Goal: Book appointment/travel/reservation

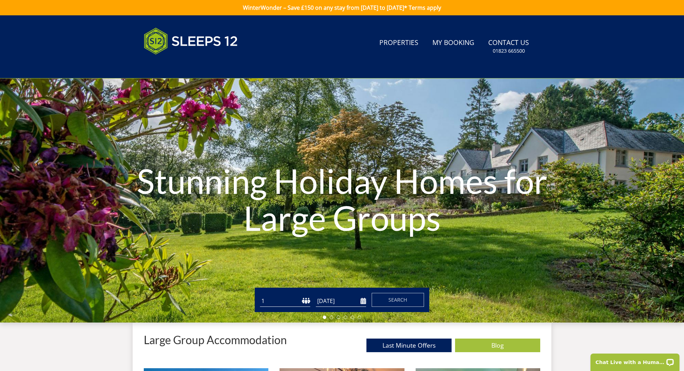
drag, startPoint x: 192, startPoint y: 40, endPoint x: 253, endPoint y: 54, distance: 62.6
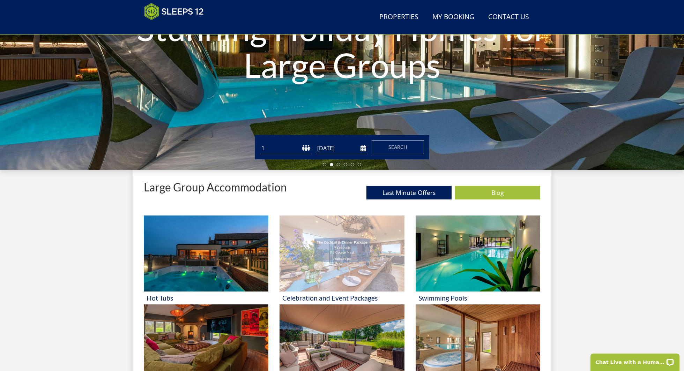
scroll to position [129, 0]
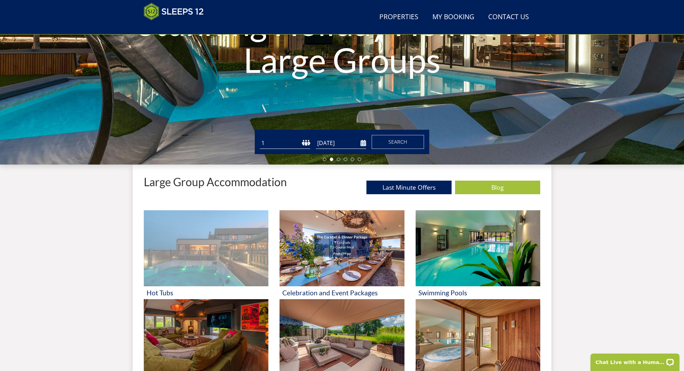
click at [160, 231] on img at bounding box center [206, 248] width 125 height 76
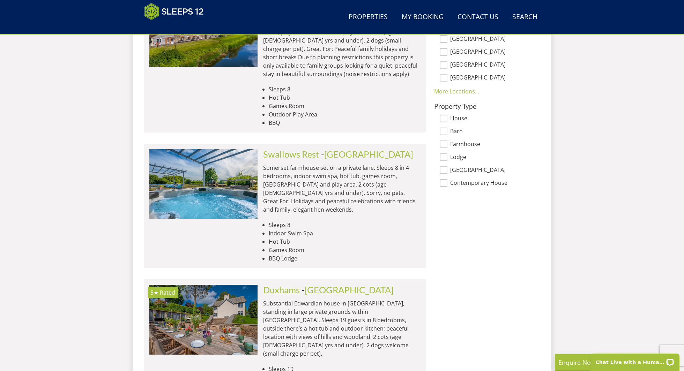
scroll to position [266, 0]
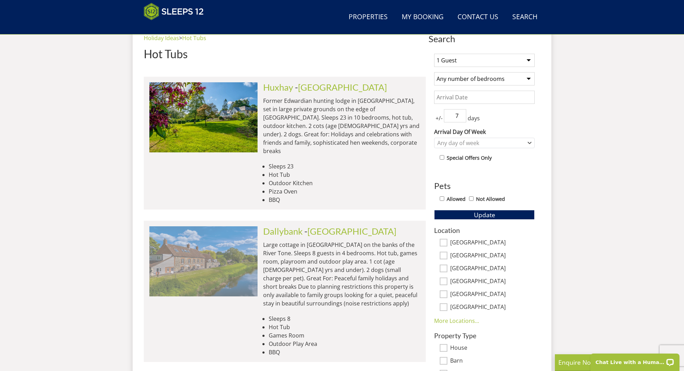
click at [219, 245] on img at bounding box center [203, 261] width 108 height 70
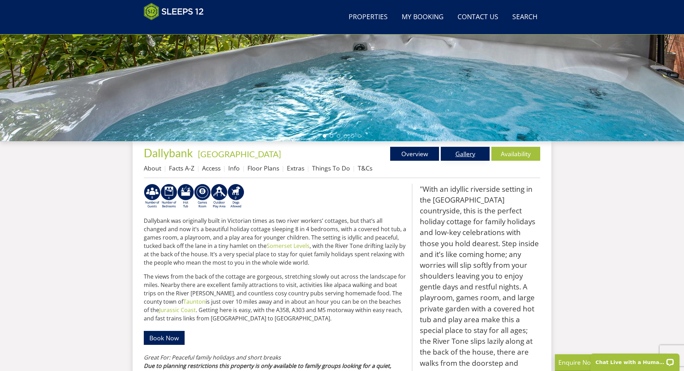
click at [463, 157] on link "Gallery" at bounding box center [465, 154] width 49 height 14
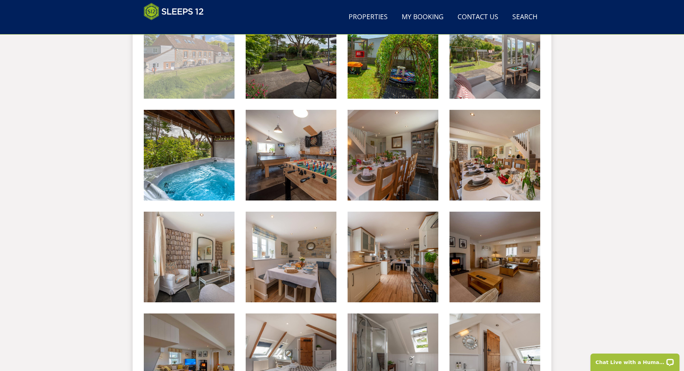
click at [196, 73] on img at bounding box center [189, 53] width 91 height 91
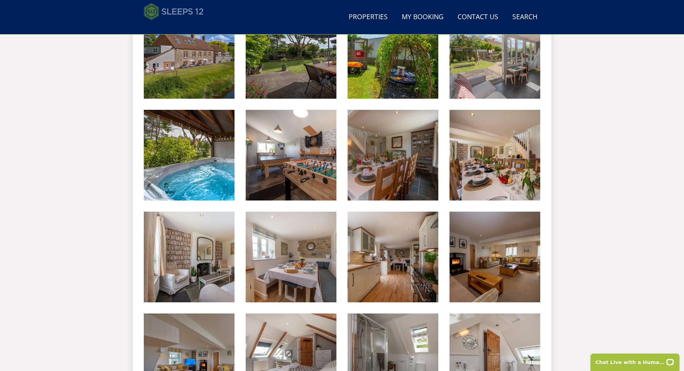
click at [176, 6] on img at bounding box center [174, 11] width 60 height 17
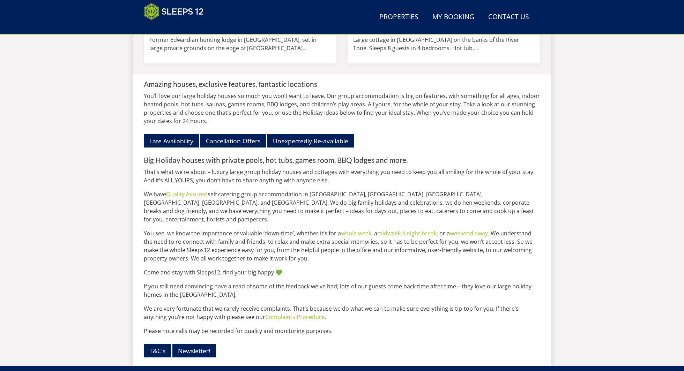
scroll to position [705, 0]
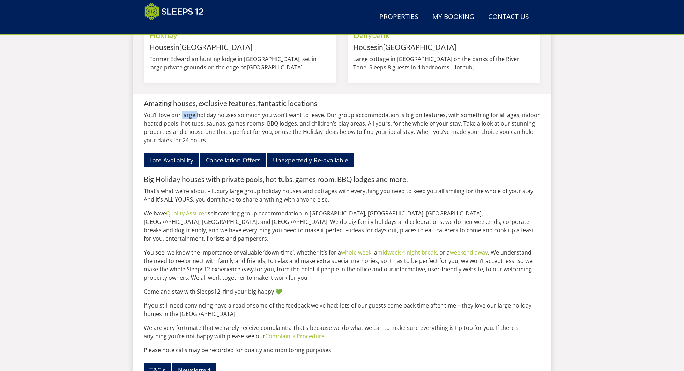
drag, startPoint x: 181, startPoint y: 127, endPoint x: 196, endPoint y: 127, distance: 14.3
click at [196, 127] on p "You’ll love our large holiday houses so much you won’t want to leave. Our group…" at bounding box center [342, 127] width 396 height 33
click at [318, 140] on p "You’ll love our large holiday houses so much you won’t want to leave. Our group…" at bounding box center [342, 127] width 396 height 33
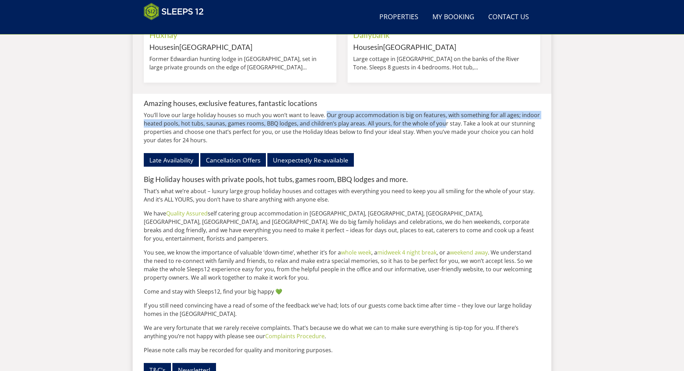
drag, startPoint x: 324, startPoint y: 127, endPoint x: 443, endPoint y: 135, distance: 119.3
click at [443, 135] on p "You’ll love our large holiday houses so much you won’t want to leave. Our group…" at bounding box center [342, 127] width 396 height 33
drag, startPoint x: 458, startPoint y: 136, endPoint x: 324, endPoint y: 129, distance: 134.2
click at [324, 129] on p "You’ll love our large holiday houses so much you won’t want to leave. Our group…" at bounding box center [342, 127] width 396 height 33
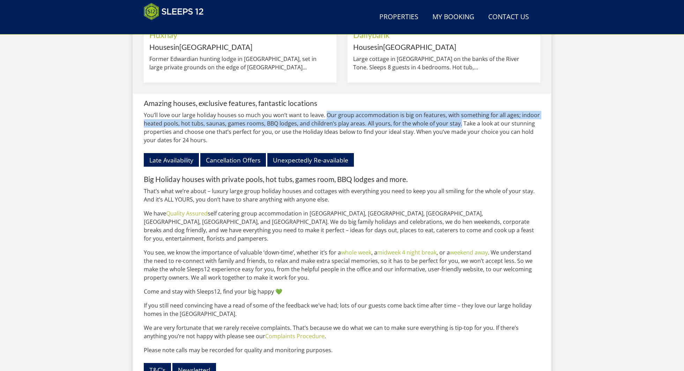
copy p "Our group accommodation is big on features, with something for all ages; indoor…"
